Goal: Information Seeking & Learning: Understand process/instructions

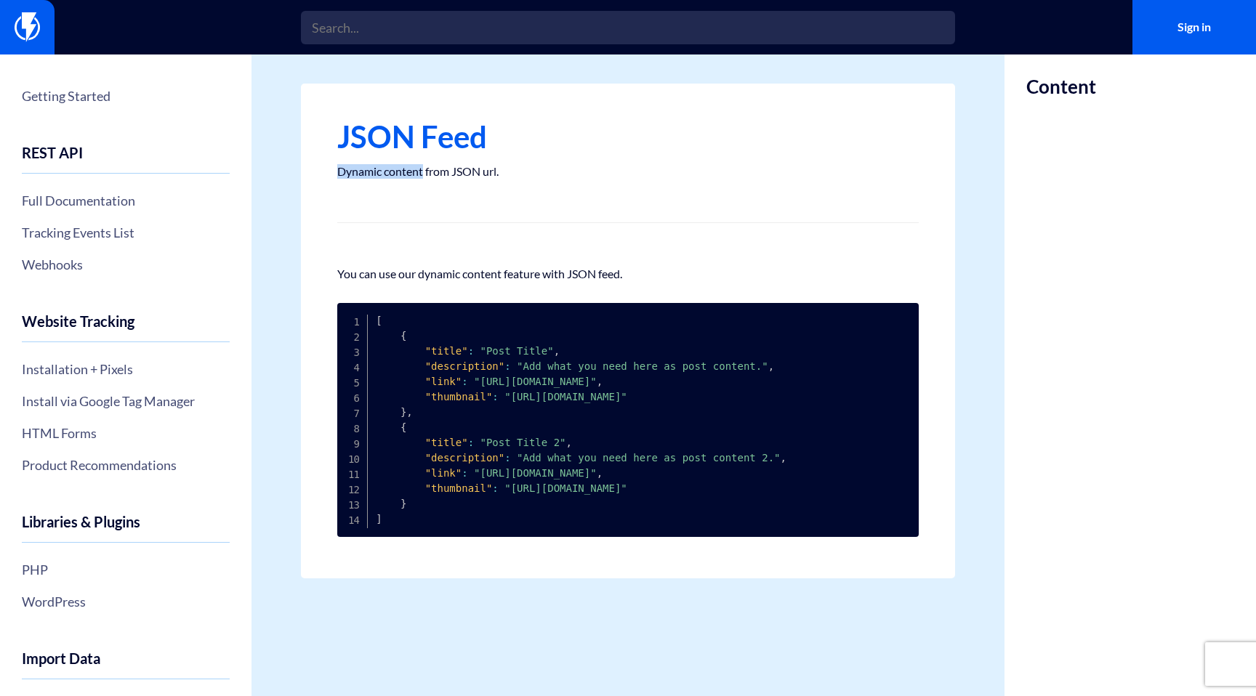
drag, startPoint x: 339, startPoint y: 171, endPoint x: 421, endPoint y: 220, distance: 94.9
click at [425, 171] on p "Dynamic content from JSON url." at bounding box center [628, 171] width 582 height 15
copy p "Dynamic content"
click at [1186, 25] on link "Sign in" at bounding box center [1195, 27] width 124 height 55
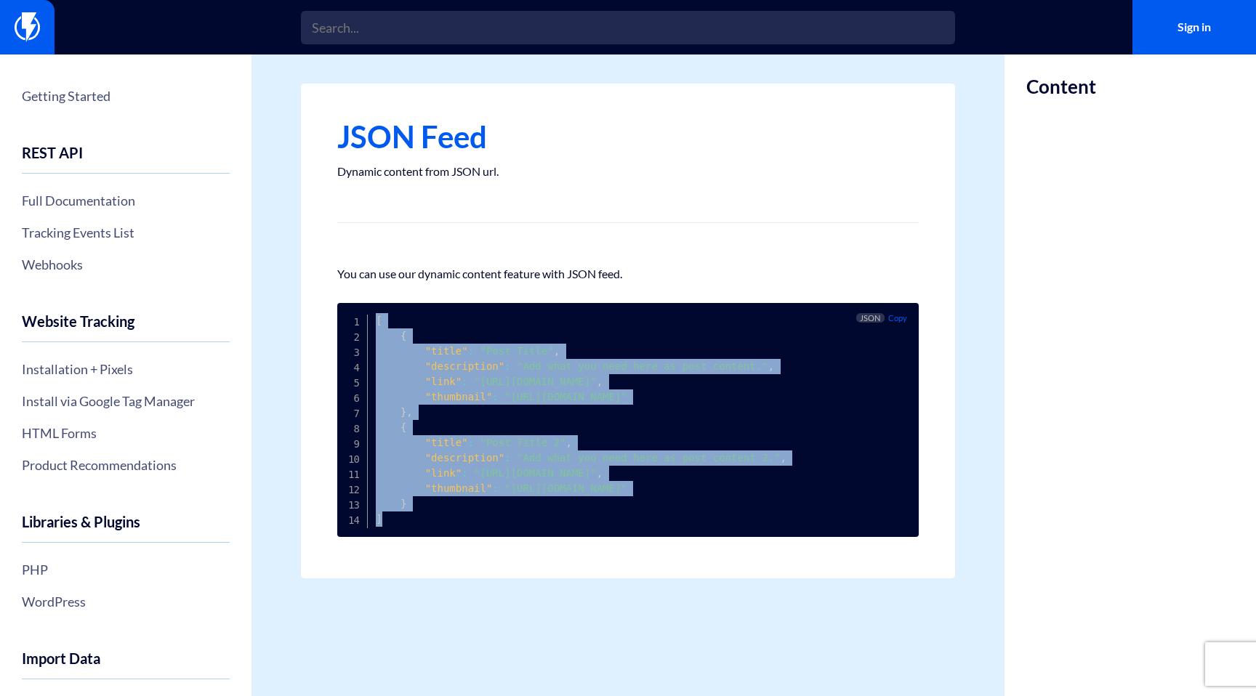
drag, startPoint x: 385, startPoint y: 526, endPoint x: 380, endPoint y: 332, distance: 193.4
click at [377, 325] on pre "[ { "title" : "Post Title" , "description" : "Add what you need here as post co…" at bounding box center [628, 420] width 582 height 234
copy code "[ { "title" : "Post Title" , "description" : "Add what you need here as post co…"
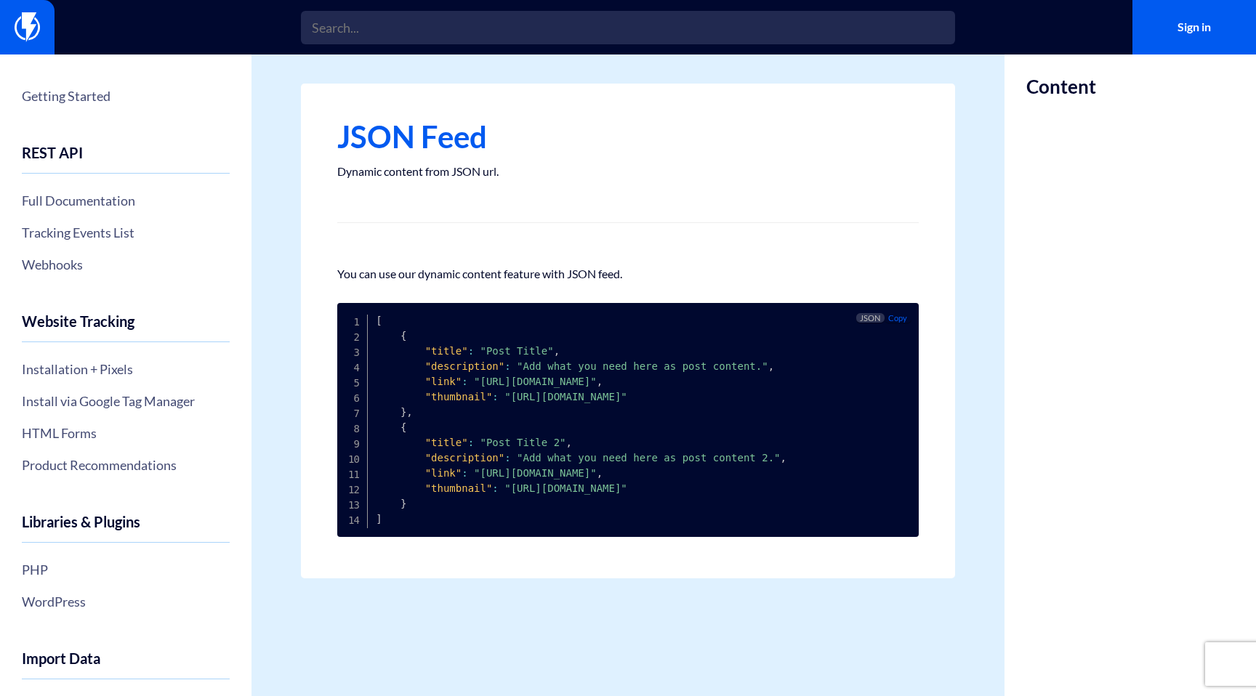
drag, startPoint x: 842, startPoint y: 358, endPoint x: 866, endPoint y: 349, distance: 25.8
click at [842, 358] on pre "[ { "title" : "Post Title" , "description" : "Add what you need here as post co…" at bounding box center [628, 420] width 582 height 234
click at [899, 303] on pre "[ { "title" : "Post Title" , "description" : "Add what you need here as post co…" at bounding box center [628, 420] width 582 height 234
click at [898, 315] on span "Copy" at bounding box center [897, 317] width 19 height 9
